Goal: Task Accomplishment & Management: Manage account settings

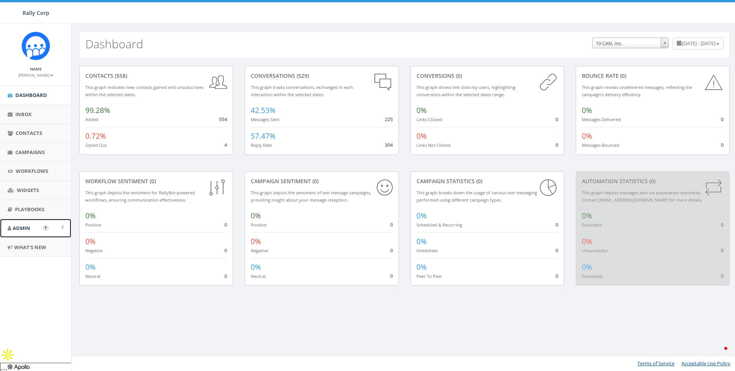
click at [22, 231] on span "Admin" at bounding box center [22, 227] width 18 height 7
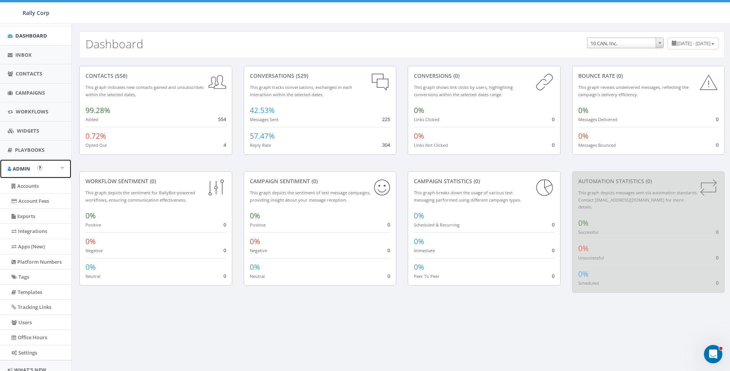
scroll to position [60, 0]
click at [27, 179] on link "Accounts" at bounding box center [35, 185] width 71 height 15
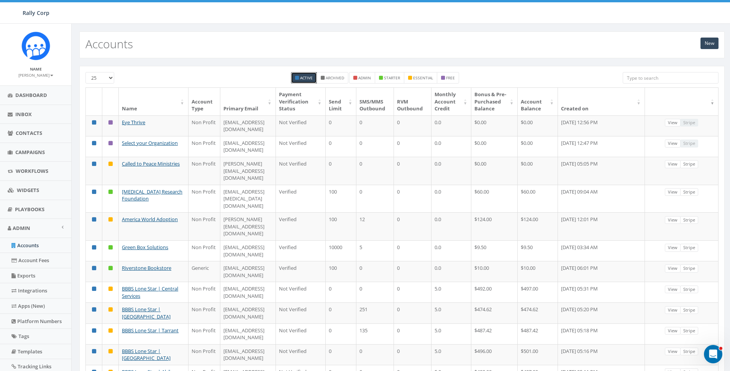
click at [655, 77] on input "search" at bounding box center [670, 77] width 96 height 11
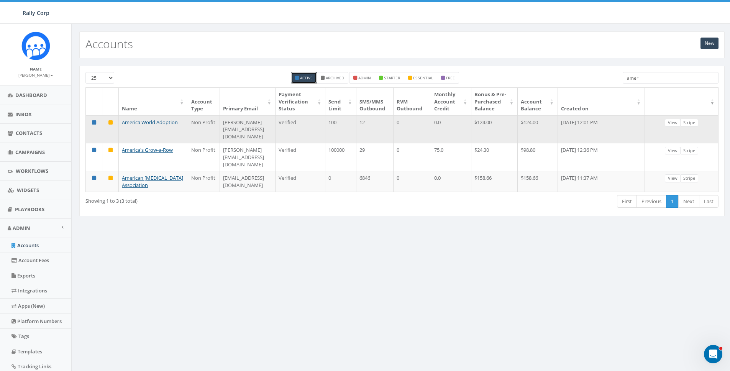
type input "amer"
click at [167, 126] on link "America World Adoption" at bounding box center [150, 122] width 56 height 7
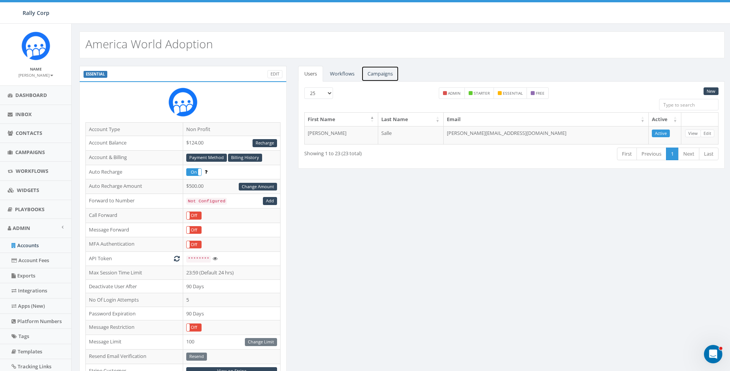
click at [385, 71] on link "Campaigns" at bounding box center [380, 74] width 38 height 16
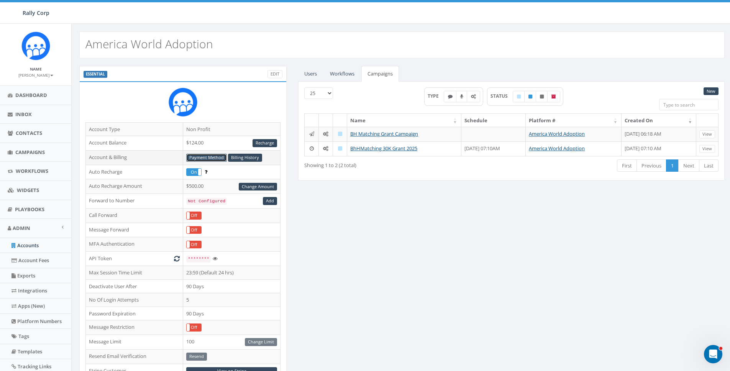
click at [200, 155] on link "Payment Method" at bounding box center [206, 158] width 41 height 8
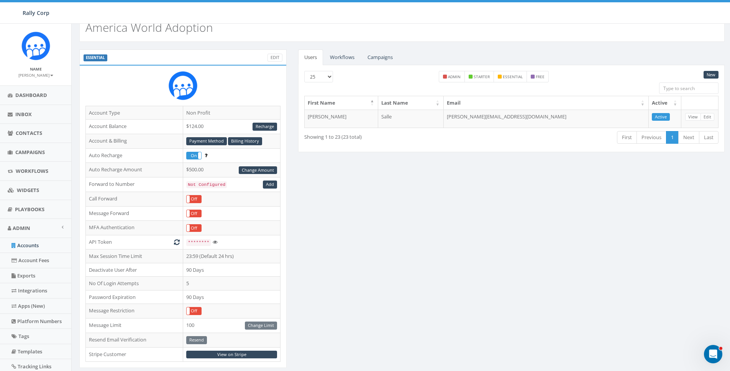
scroll to position [30, 0]
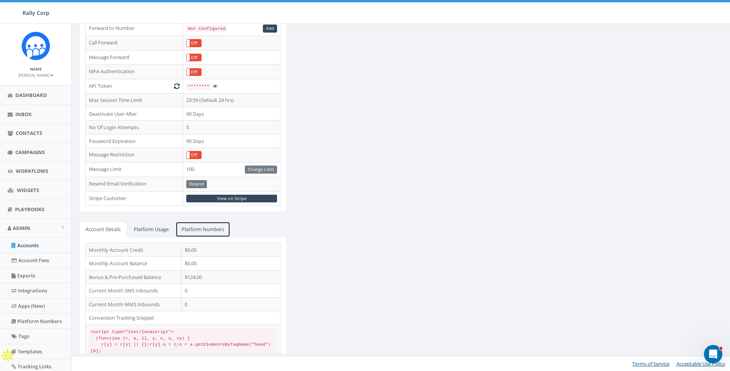
click at [213, 230] on link "Platform Numbers" at bounding box center [202, 229] width 55 height 16
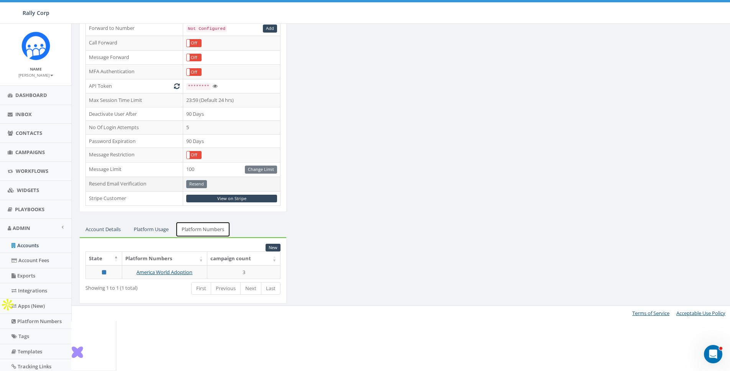
scroll to position [122, 0]
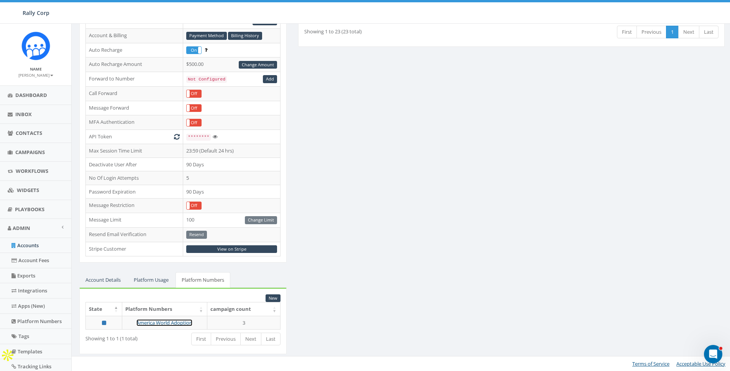
click at [183, 319] on link "America World Adoption" at bounding box center [164, 322] width 56 height 7
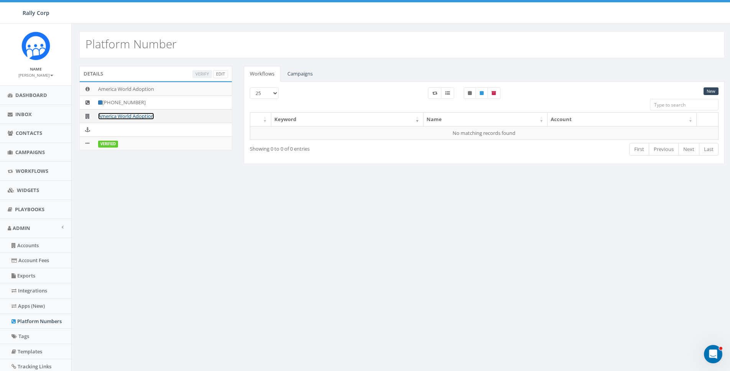
click at [118, 115] on link "America World Adoption" at bounding box center [126, 116] width 56 height 7
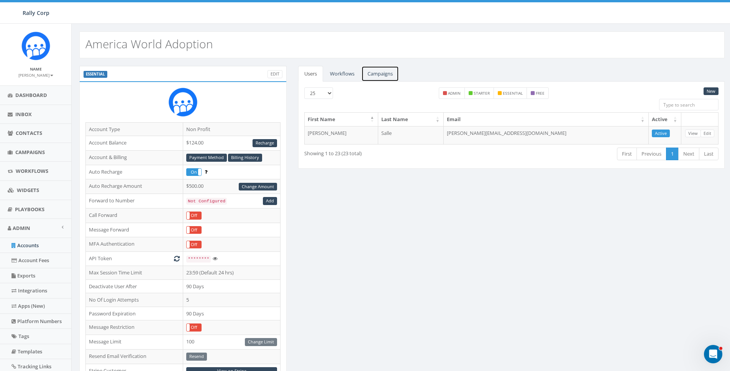
click at [372, 71] on link "Campaigns" at bounding box center [380, 74] width 38 height 16
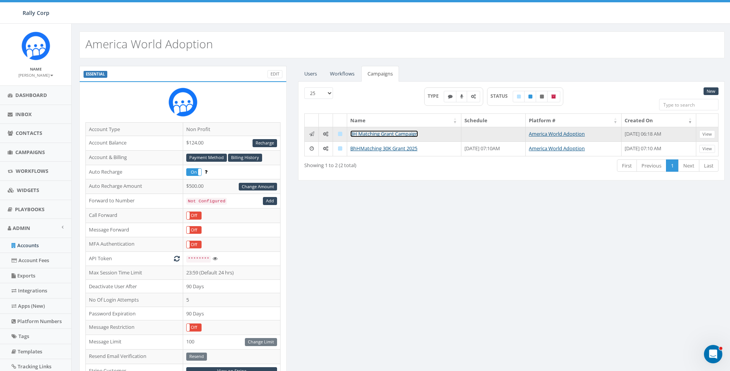
click at [372, 135] on link "BH Matching Grant Campaign" at bounding box center [384, 133] width 68 height 7
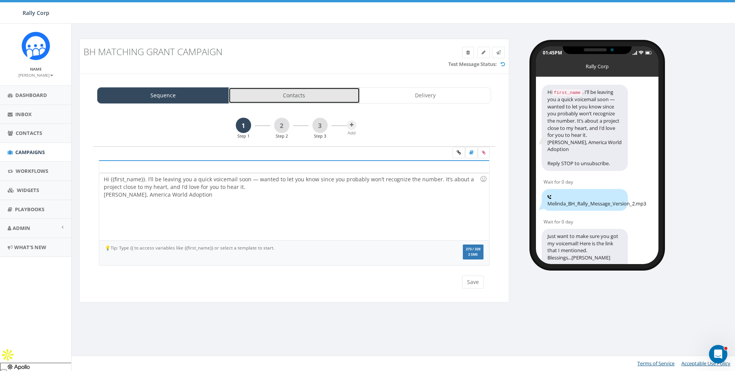
click at [313, 98] on link "Contacts" at bounding box center [295, 95] width 132 height 16
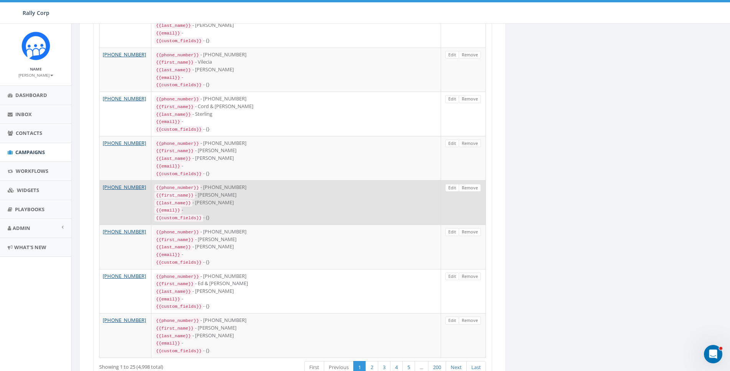
scroll to position [920, 0]
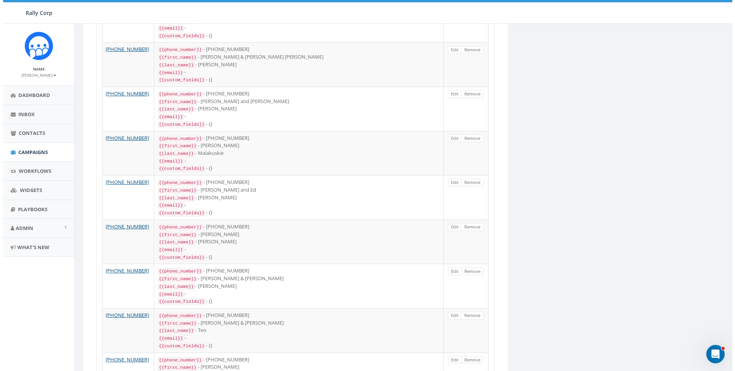
scroll to position [0, 0]
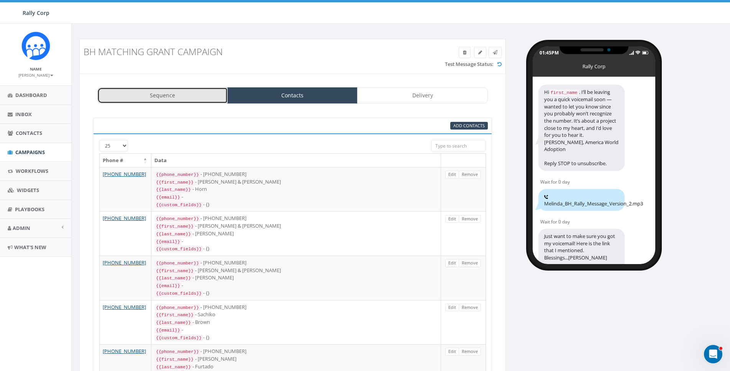
click at [164, 90] on link "Sequence" at bounding box center [162, 95] width 130 height 16
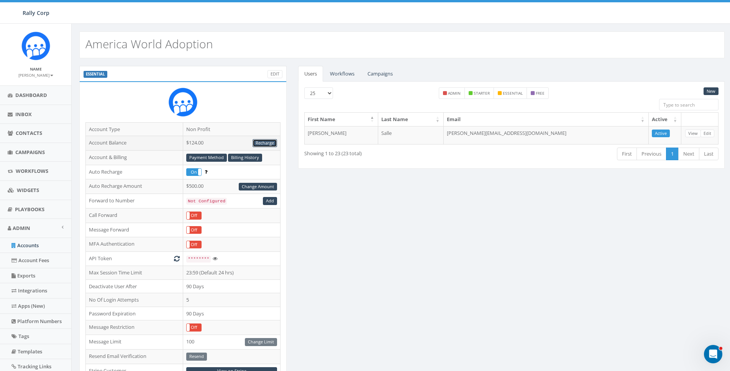
click at [261, 146] on link "Recharge" at bounding box center [264, 143] width 25 height 8
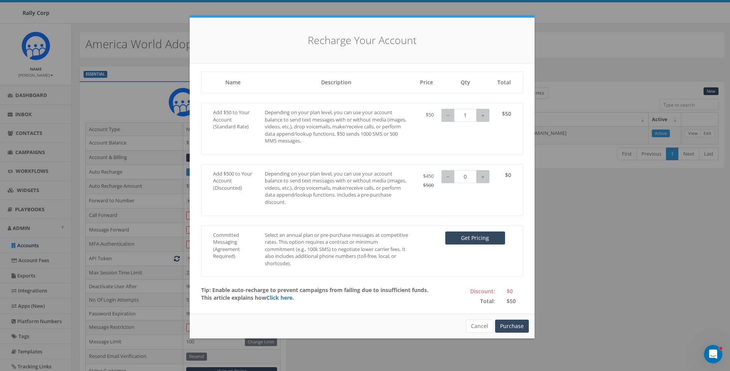
click at [355, 169] on div "Add $500 to Your Account (Discounted) Depending on your plan level, you can use…" at bounding box center [362, 190] width 322 height 52
type input "1"
click at [479, 173] on button "+" at bounding box center [482, 176] width 13 height 13
type input "0"
click at [445, 116] on button "−" at bounding box center [447, 115] width 13 height 13
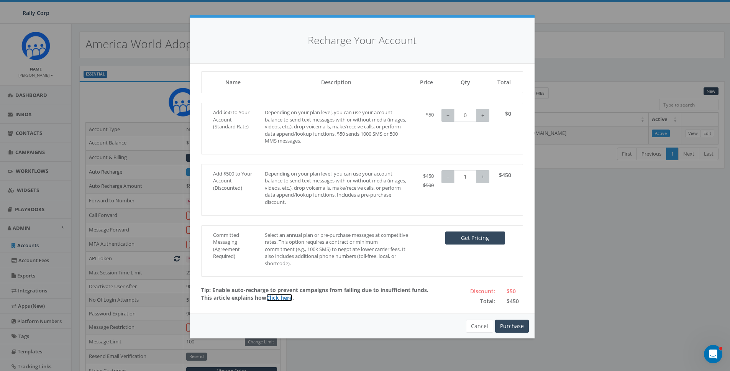
click at [280, 298] on link "Click here" at bounding box center [279, 297] width 26 height 7
click at [502, 326] on button "Purchase" at bounding box center [512, 325] width 34 height 13
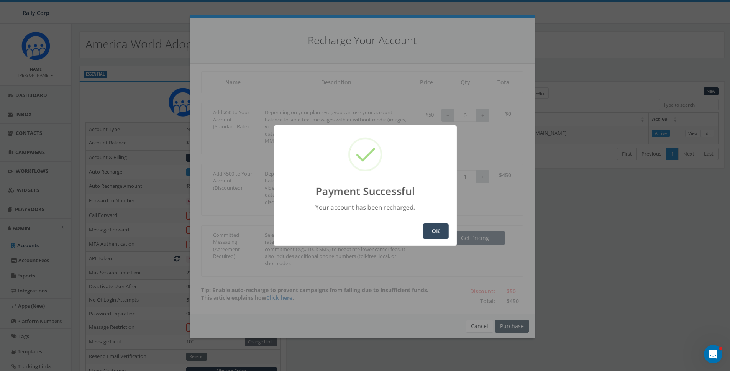
click at [442, 232] on button "OK" at bounding box center [435, 230] width 26 height 15
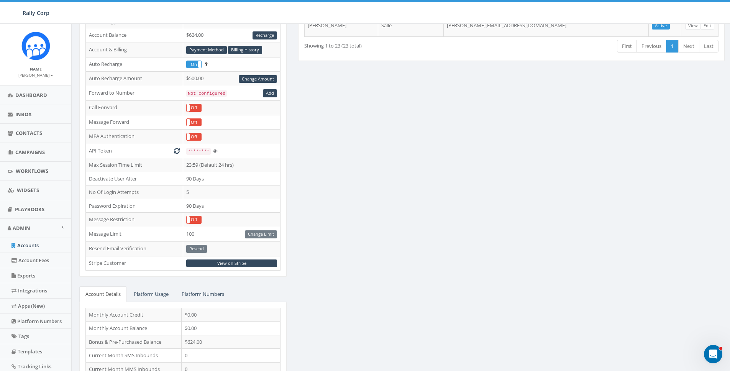
scroll to position [172, 0]
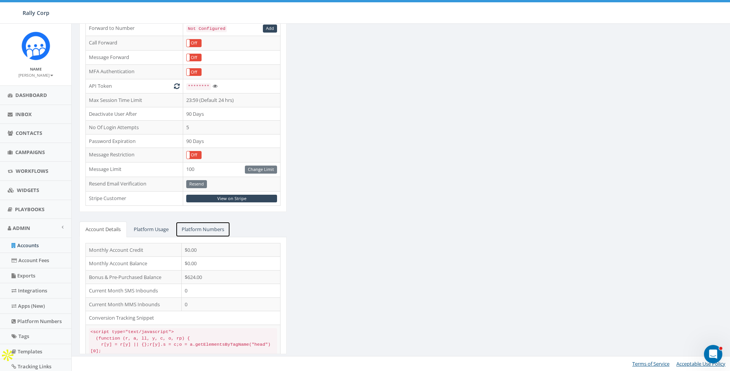
click at [206, 229] on link "Platform Numbers" at bounding box center [202, 229] width 55 height 16
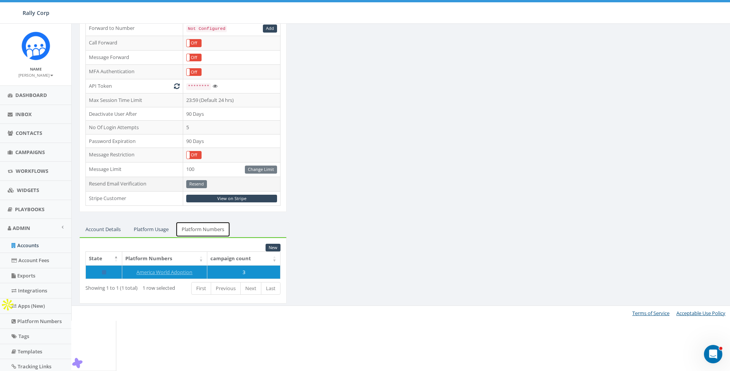
scroll to position [122, 0]
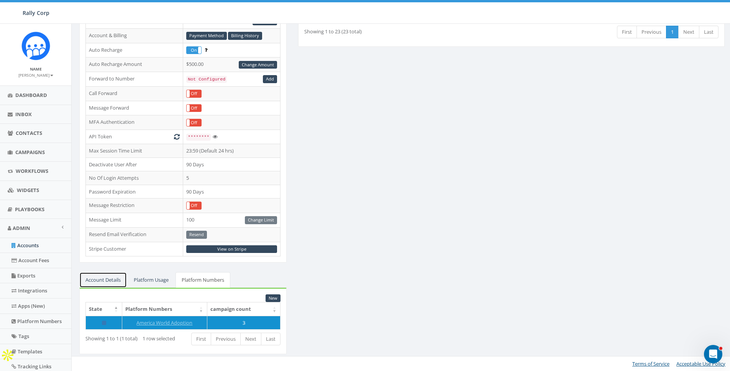
click at [105, 278] on link "Account Details" at bounding box center [102, 280] width 47 height 16
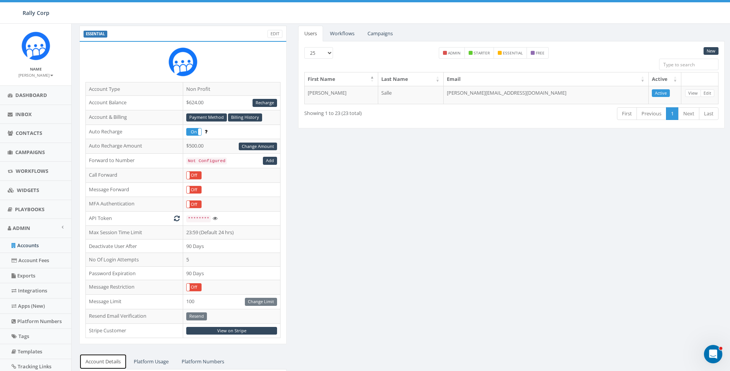
scroll to position [0, 0]
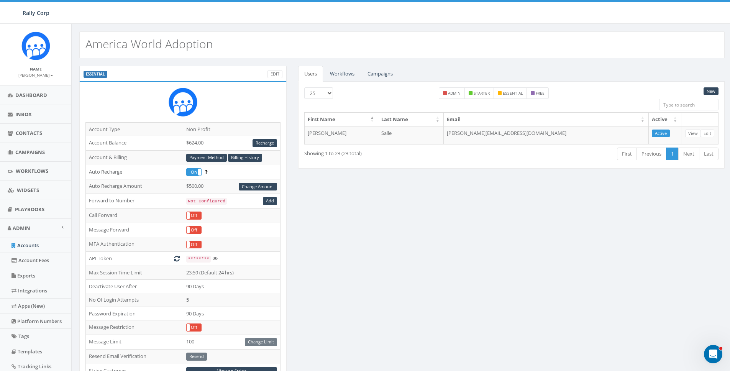
click at [493, 287] on div "ESSENTIAL Edit Account Type Non Profit Account Balance $624.00 Recharge Account…" at bounding box center [402, 301] width 656 height 470
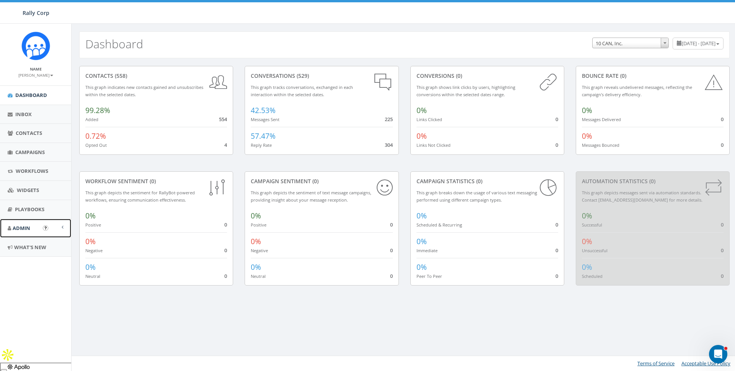
click at [21, 230] on span "Admin" at bounding box center [22, 227] width 18 height 7
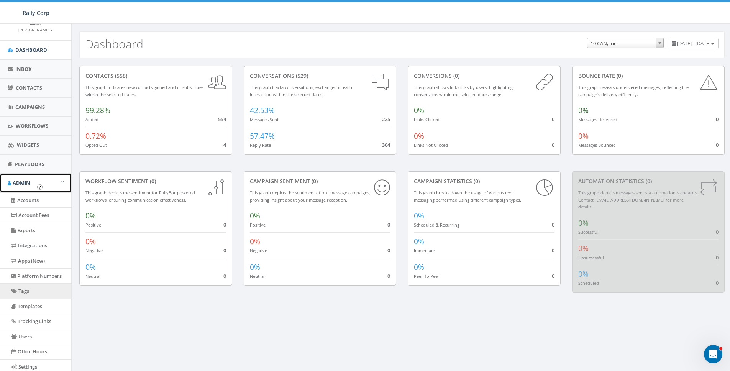
scroll to position [50, 0]
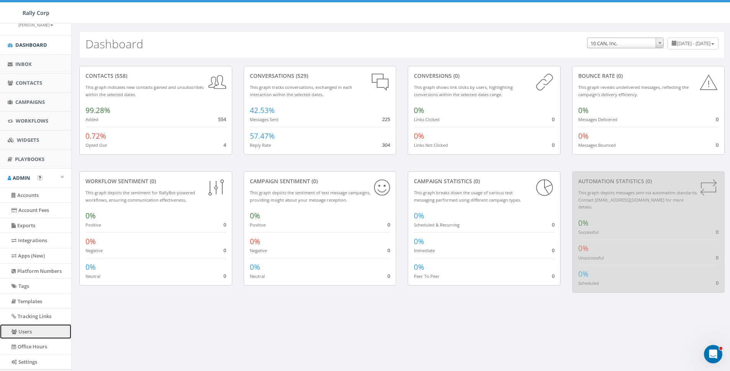
click at [26, 333] on link "Users" at bounding box center [35, 331] width 71 height 15
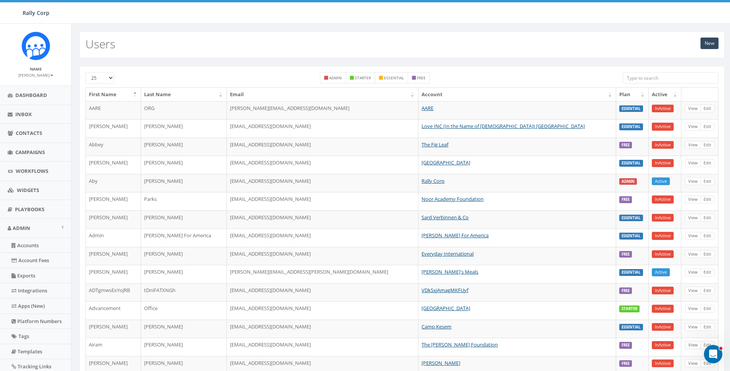
click at [657, 78] on input "search" at bounding box center [670, 77] width 96 height 11
paste input "samantha"
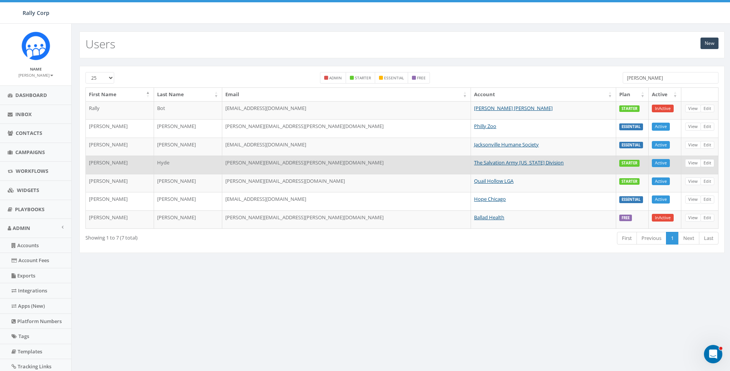
type input "samantha"
click at [707, 164] on link "Edit" at bounding box center [707, 163] width 14 height 8
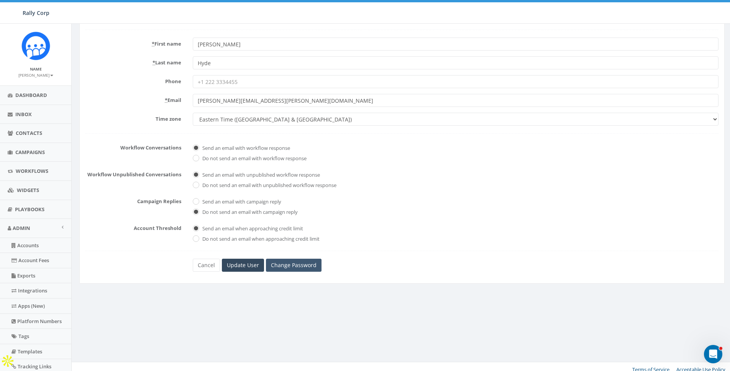
scroll to position [90, 0]
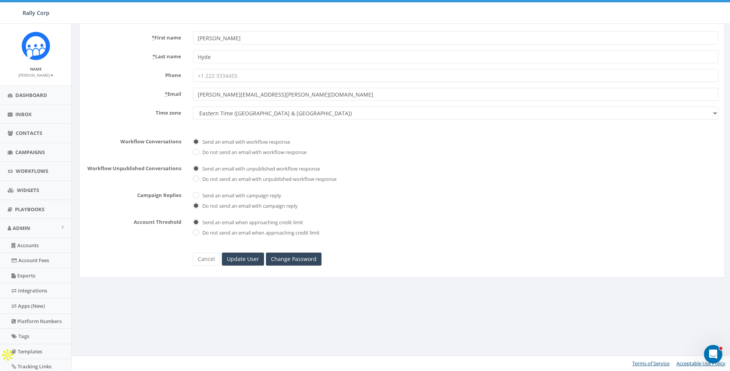
click at [286, 251] on form "* Account 10,000 Degrees 10 CAN, Inc. 180 Skate 1. James Martin 2Life Communiti…" at bounding box center [401, 135] width 633 height 260
click at [286, 259] on link "Change Password" at bounding box center [294, 258] width 56 height 13
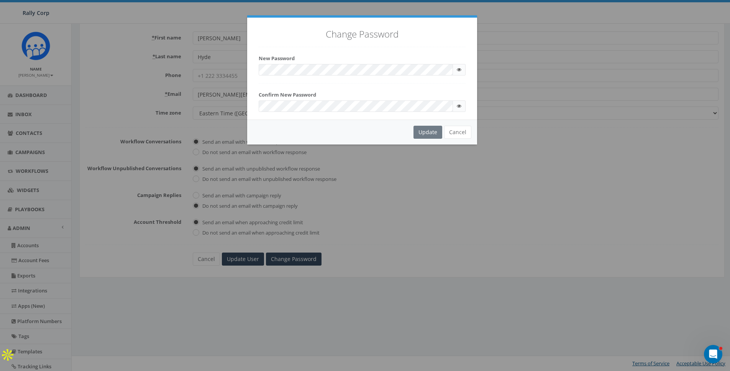
checkbox input "true"
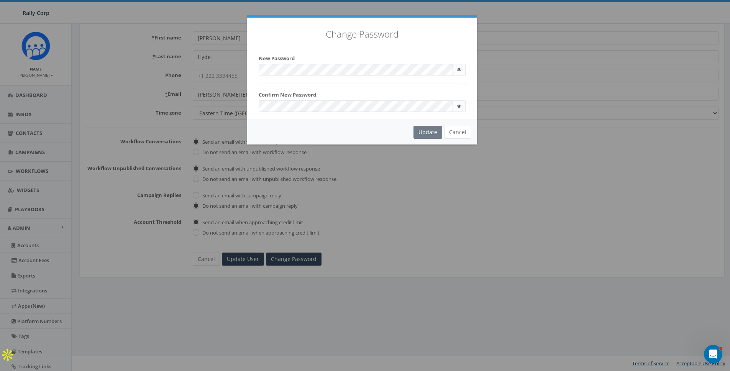
checkbox input "true"
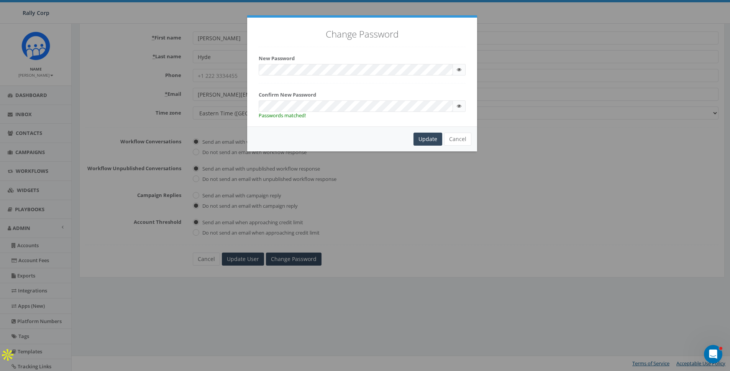
click at [307, 52] on div "Change Password New Password Be a mimimum of 8 character Include atleast one lo…" at bounding box center [362, 72] width 230 height 109
click at [429, 134] on div "Update" at bounding box center [427, 139] width 29 height 13
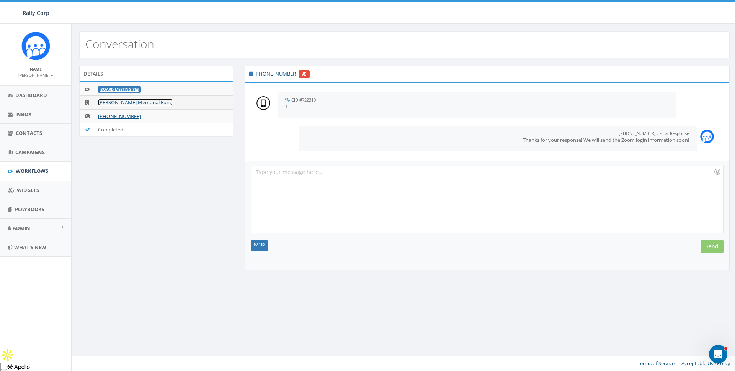
click at [148, 103] on link "[PERSON_NAME] Memorial Fund" at bounding box center [135, 102] width 75 height 7
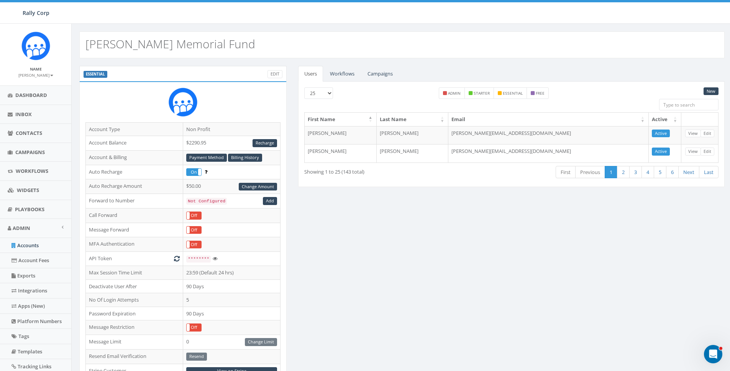
click at [377, 220] on div "ESSENTIAL Edit Account Type Non Profit Account Balance $2290.95 Recharge Accoun…" at bounding box center [402, 301] width 656 height 470
